Goal: Task Accomplishment & Management: Manage account settings

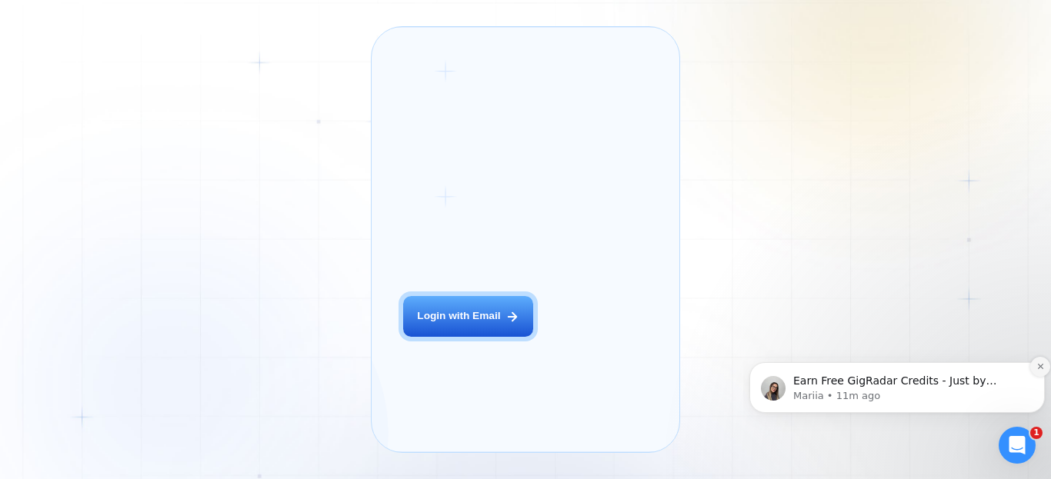
click at [1043, 362] on button "Dismiss notification" at bounding box center [1040, 367] width 20 height 20
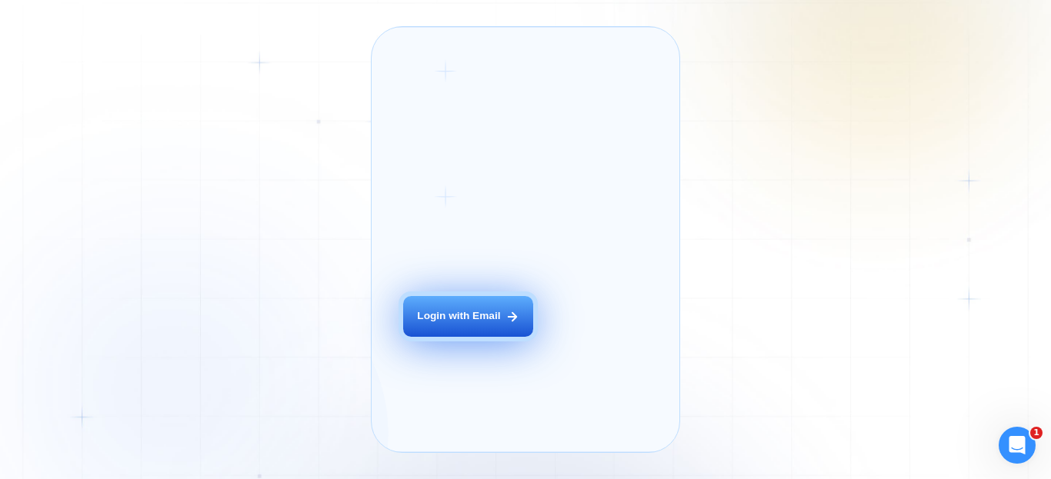
click at [462, 337] on button "Login with Email" at bounding box center [468, 316] width 130 height 41
